Goal: Information Seeking & Learning: Learn about a topic

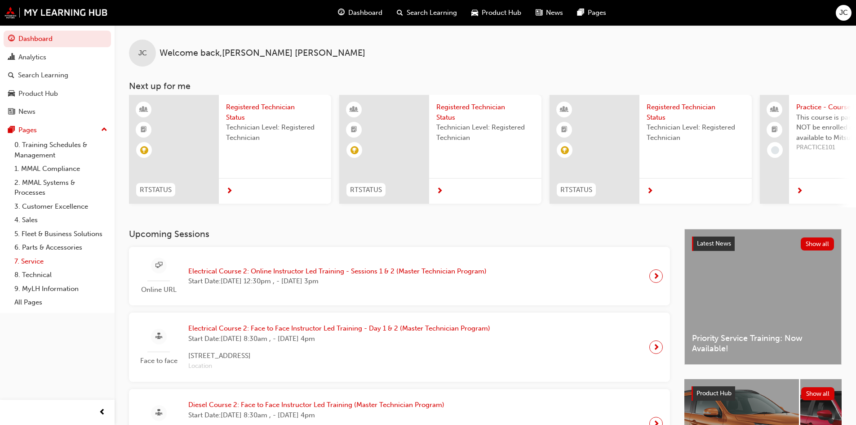
click at [38, 259] on link "7. Service" at bounding box center [61, 261] width 100 height 14
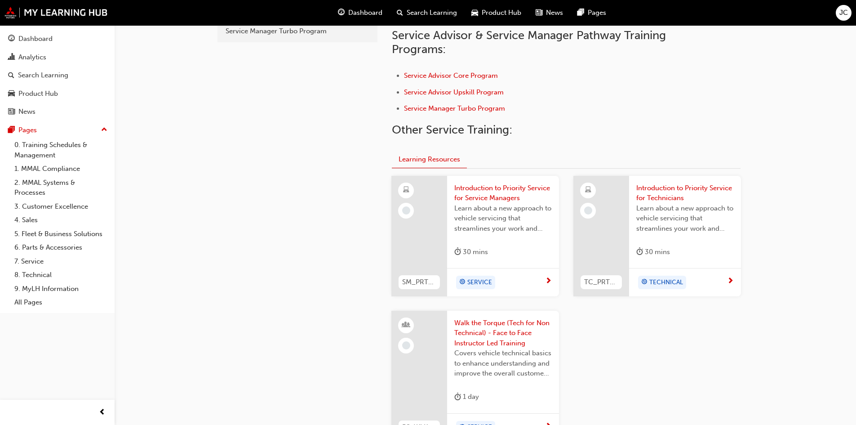
scroll to position [289, 0]
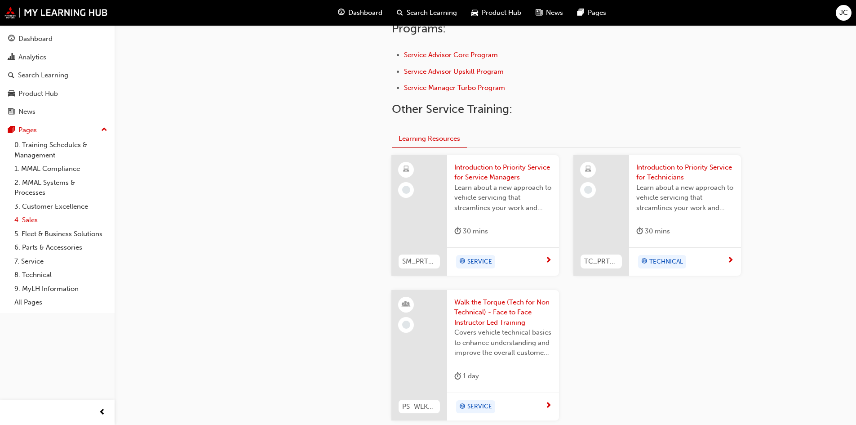
click at [34, 220] on link "4. Sales" at bounding box center [61, 220] width 100 height 14
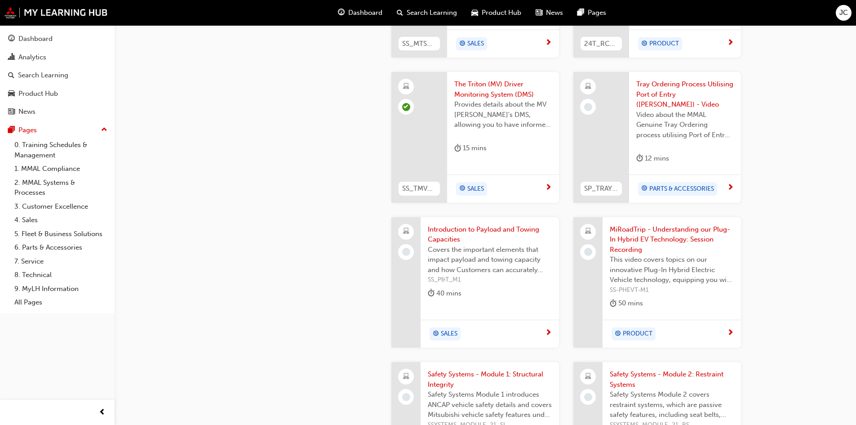
scroll to position [495, 0]
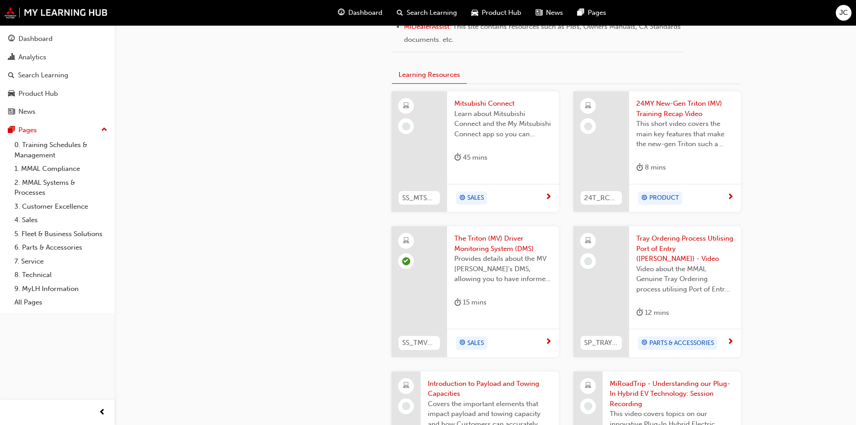
click at [612, 175] on div at bounding box center [602, 151] width 56 height 120
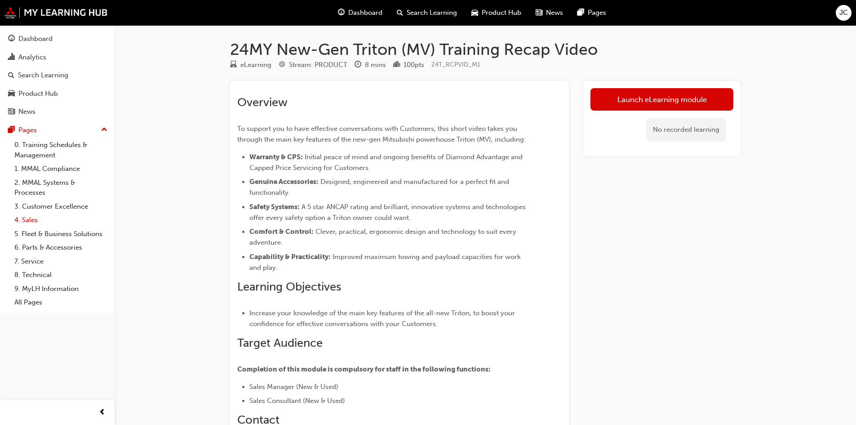
click at [37, 224] on link "4. Sales" at bounding box center [61, 220] width 100 height 14
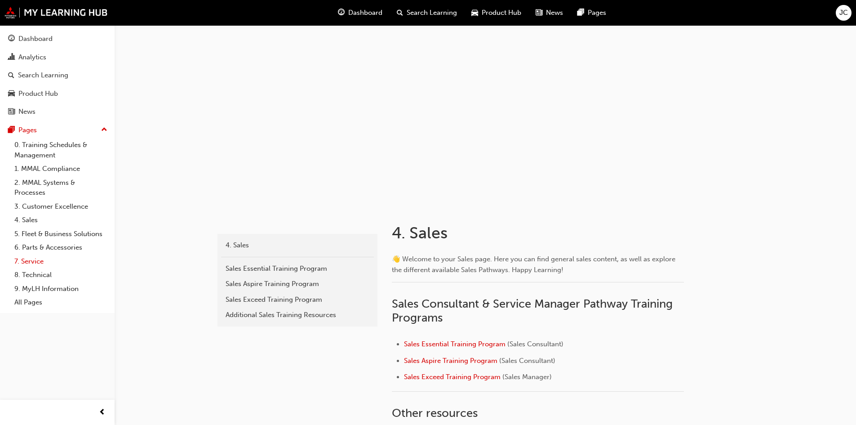
click at [33, 262] on link "7. Service" at bounding box center [61, 261] width 100 height 14
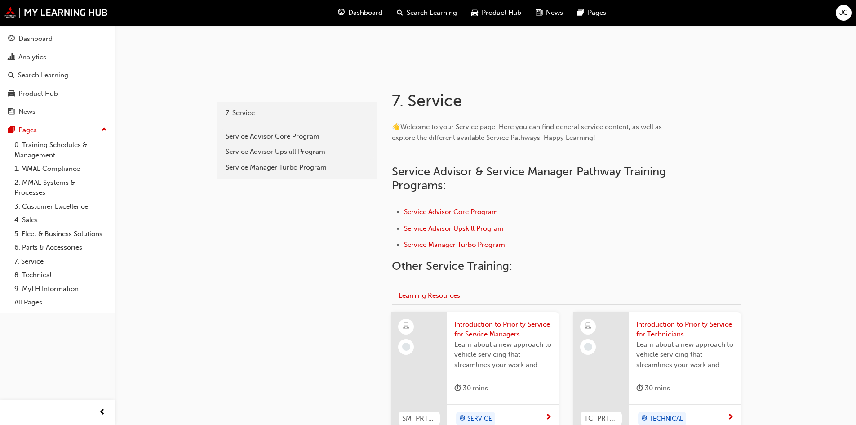
scroll to position [135, 0]
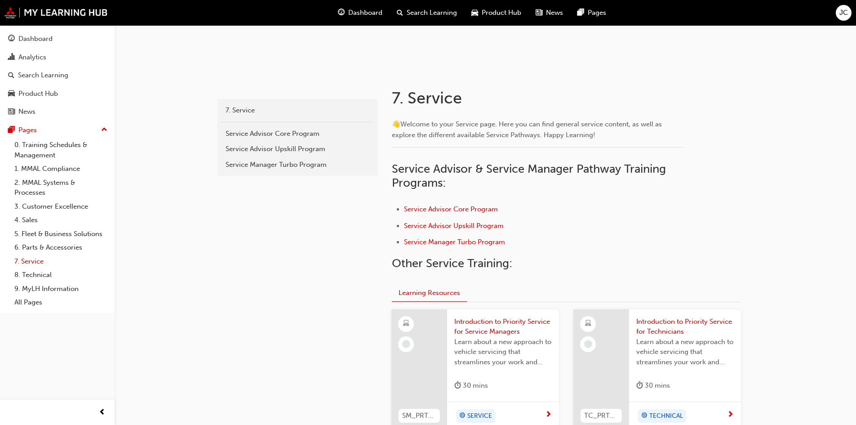
click at [38, 259] on link "7. Service" at bounding box center [61, 261] width 100 height 14
click at [48, 273] on link "8. Technical" at bounding box center [61, 275] width 100 height 14
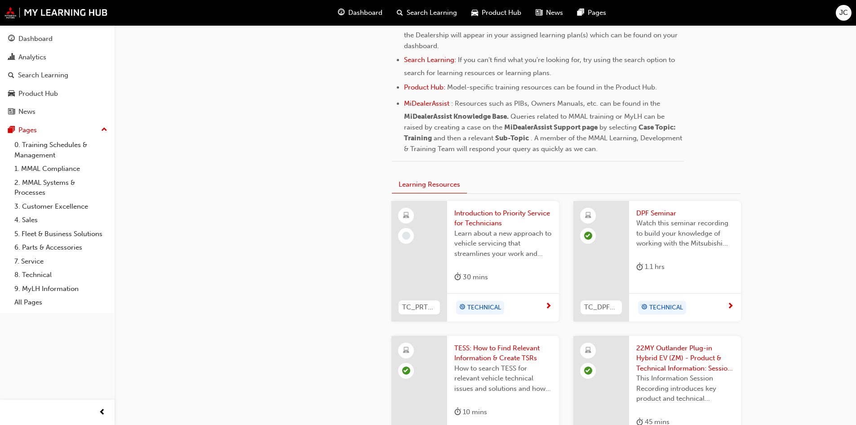
scroll to position [450, 0]
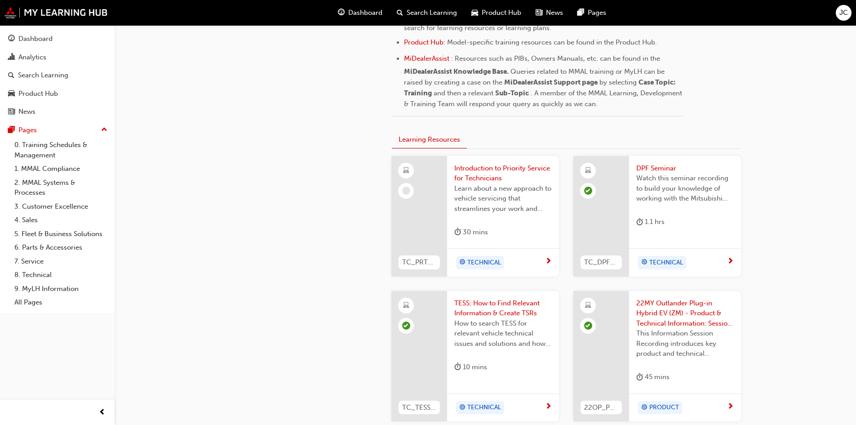
click at [411, 200] on div at bounding box center [420, 216] width 56 height 120
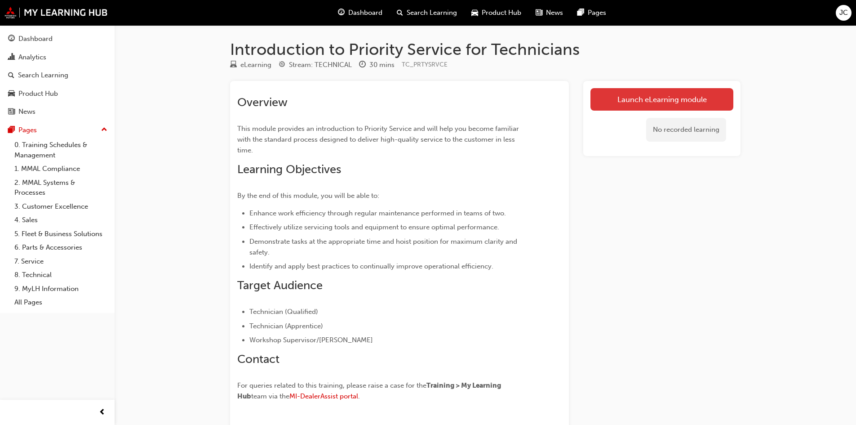
click at [623, 100] on link "Launch eLearning module" at bounding box center [662, 99] width 143 height 22
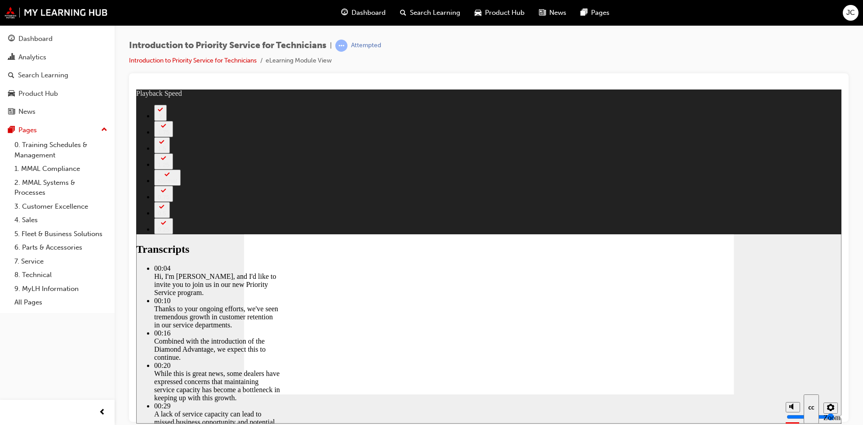
type input "90"
type input "127"
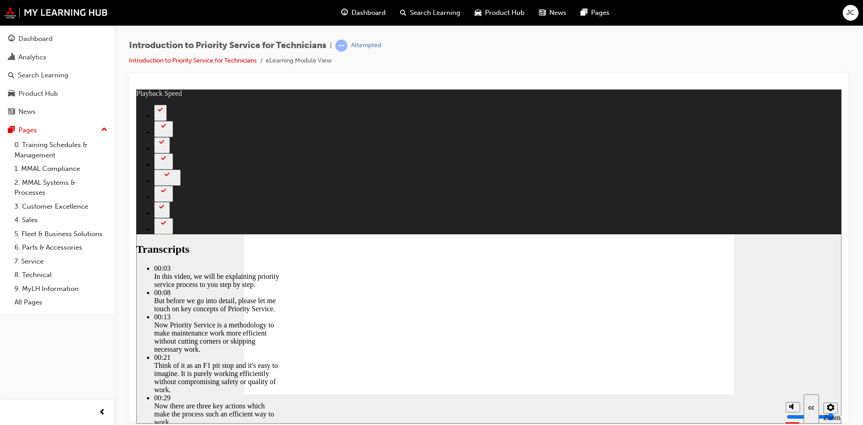
type input "118"
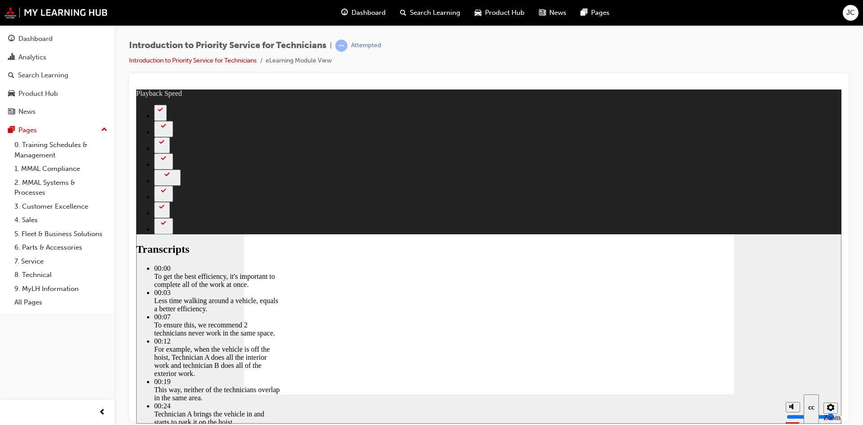
type input "219"
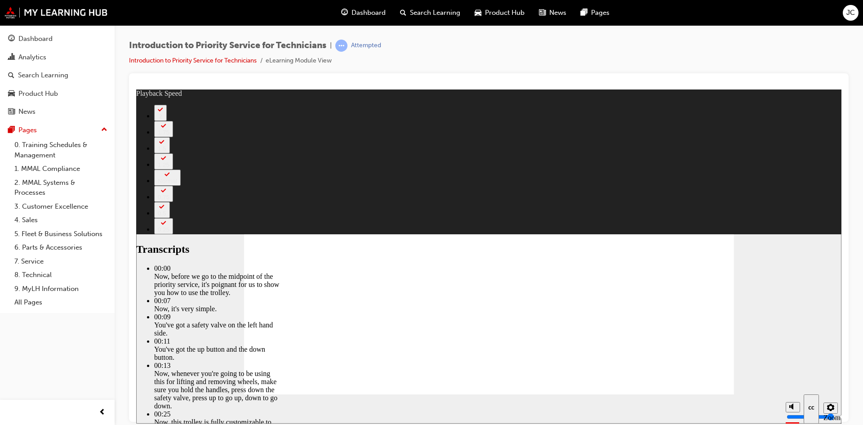
type input "67"
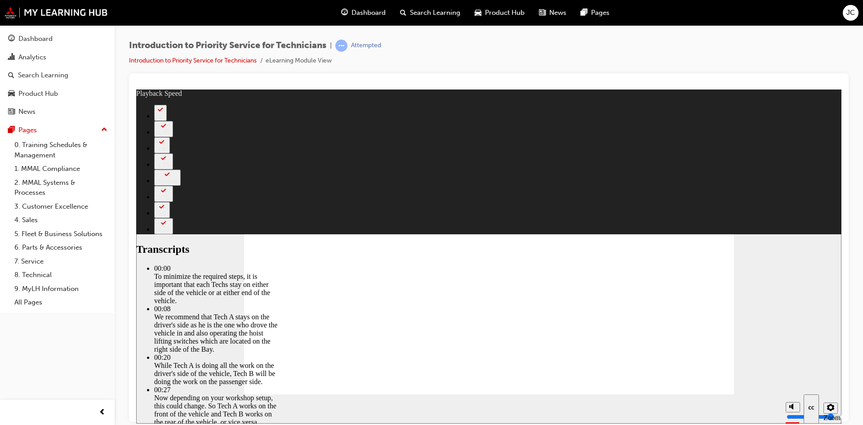
type input "308"
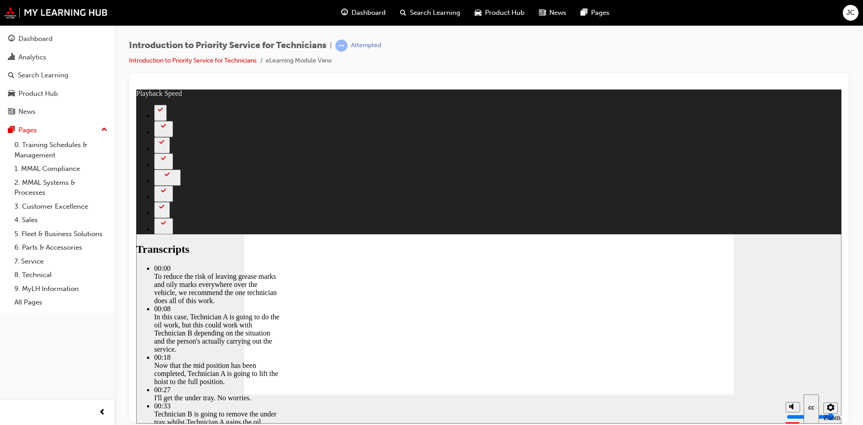
type input "511"
